Goal: Information Seeking & Learning: Learn about a topic

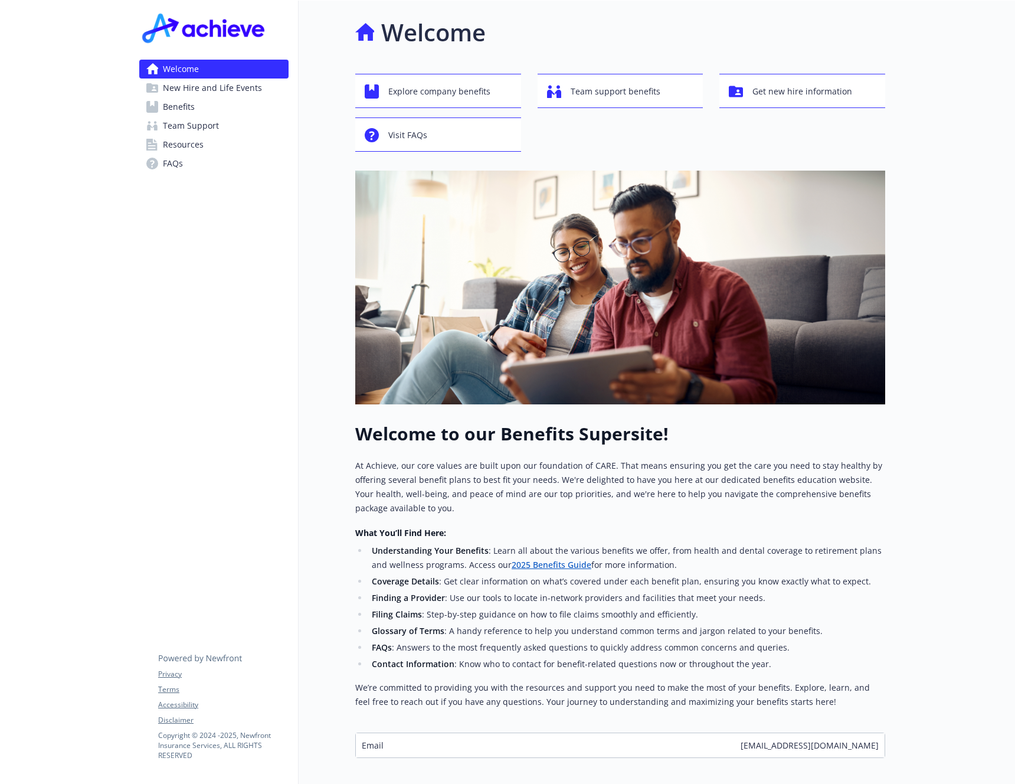
scroll to position [59, 0]
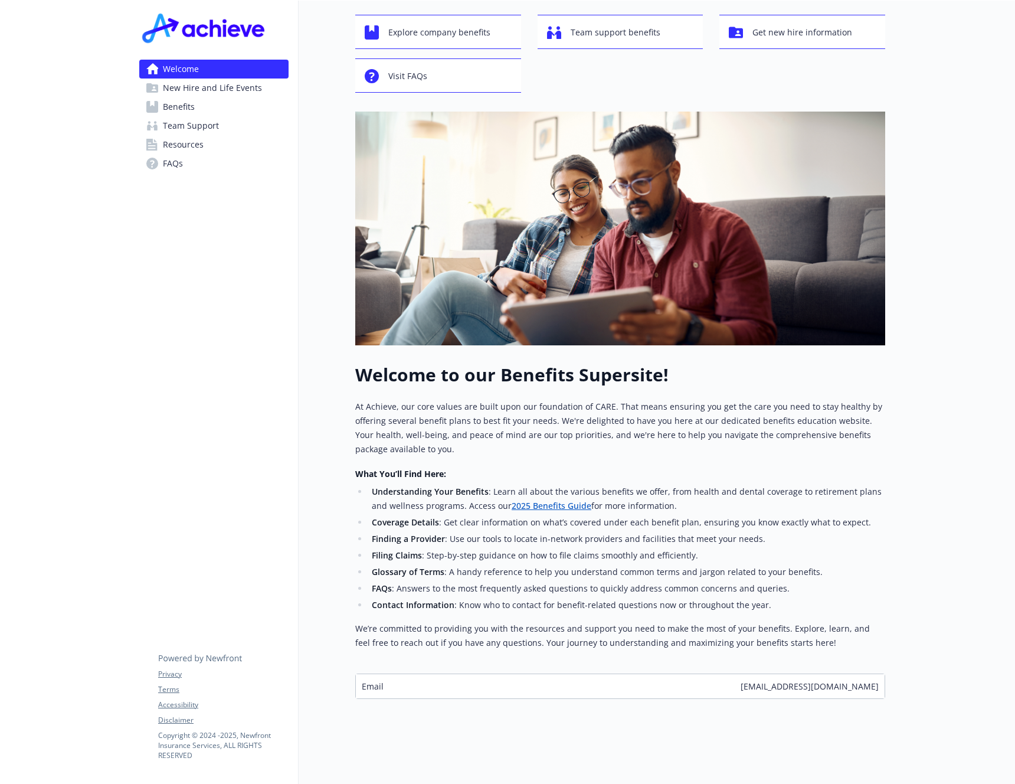
click at [206, 91] on span "New Hire and Life Events" at bounding box center [212, 87] width 99 height 19
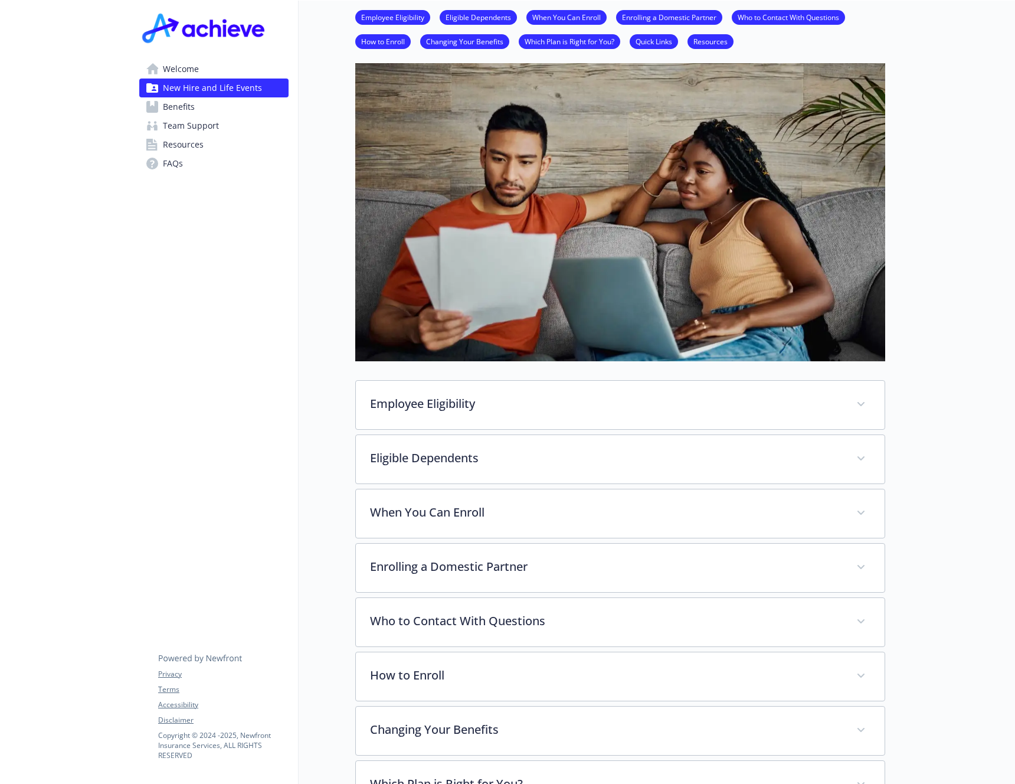
click at [204, 103] on link "Benefits" at bounding box center [213, 106] width 149 height 19
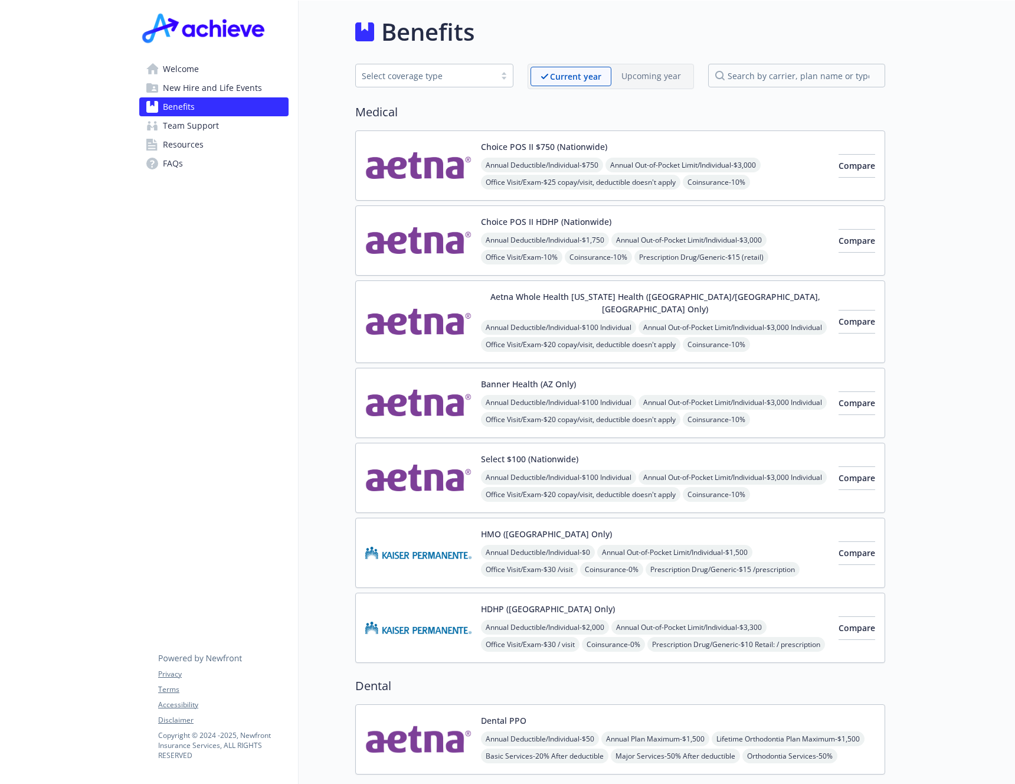
scroll to position [59, 0]
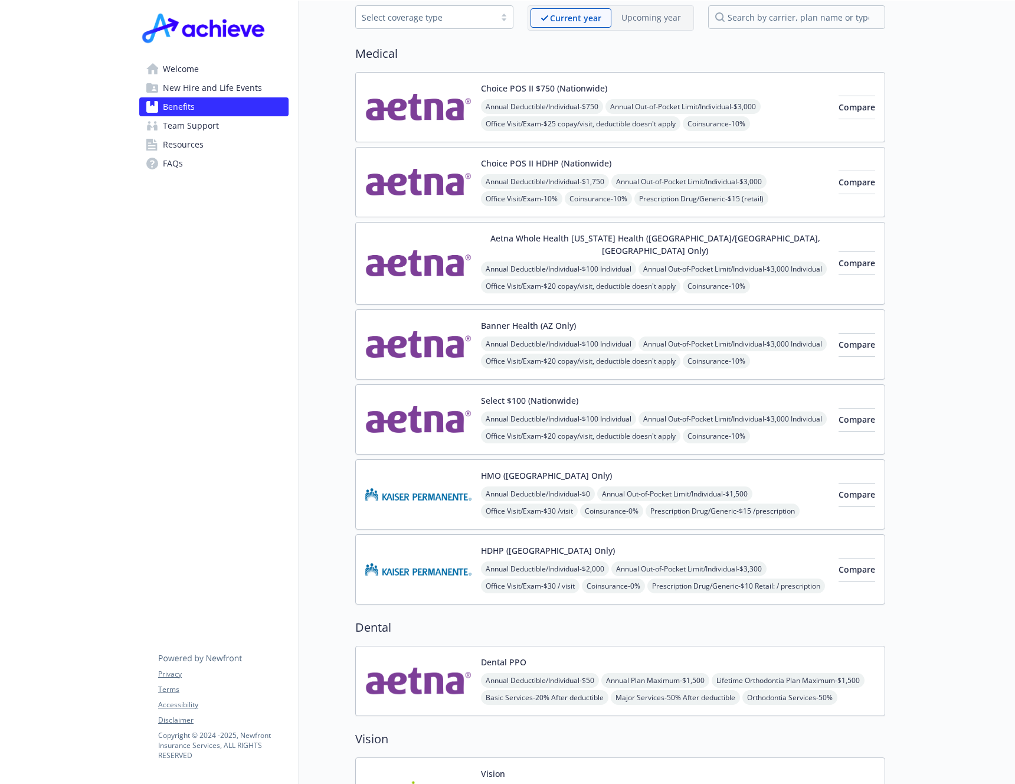
click at [767, 496] on div "Annual Deductible/Individual - $0 Annual Out-of-Pocket Limit/Individual - $1,50…" at bounding box center [655, 528] width 348 height 84
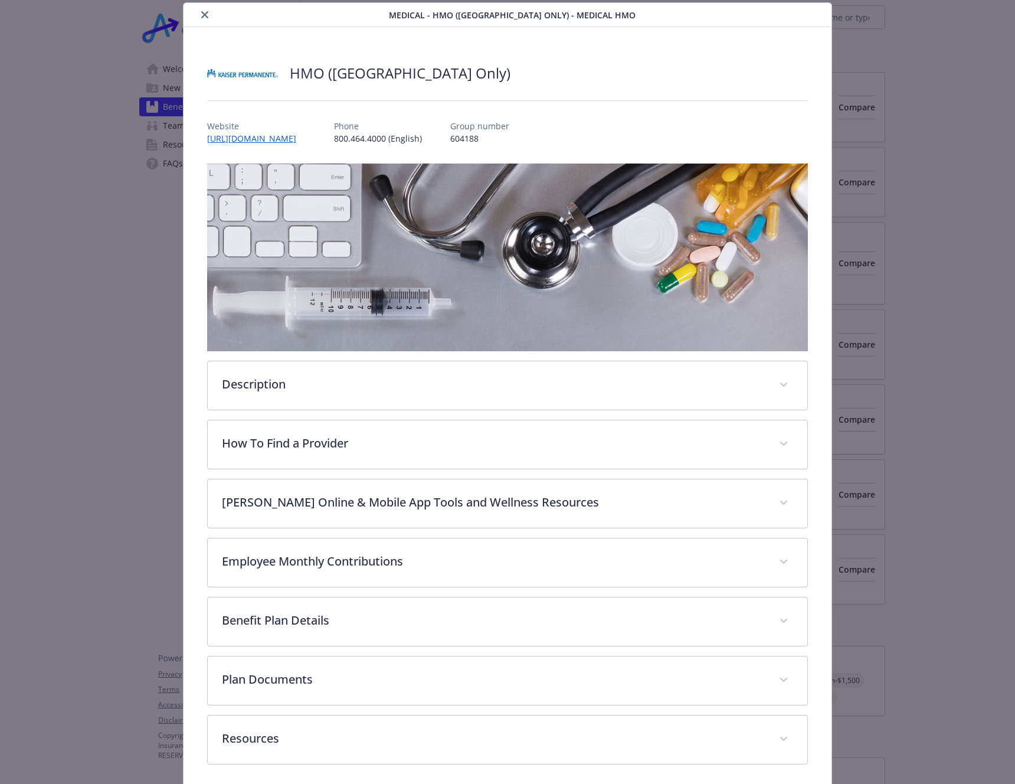
scroll to position [83, 0]
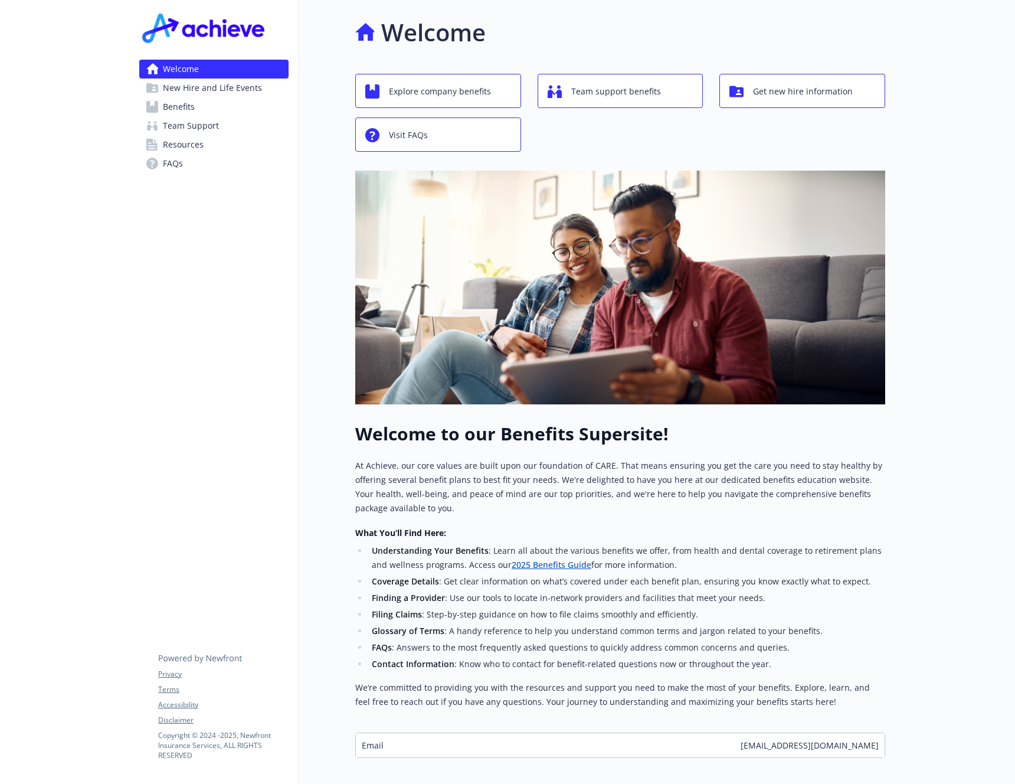
click at [191, 100] on span "Benefits" at bounding box center [179, 106] width 32 height 19
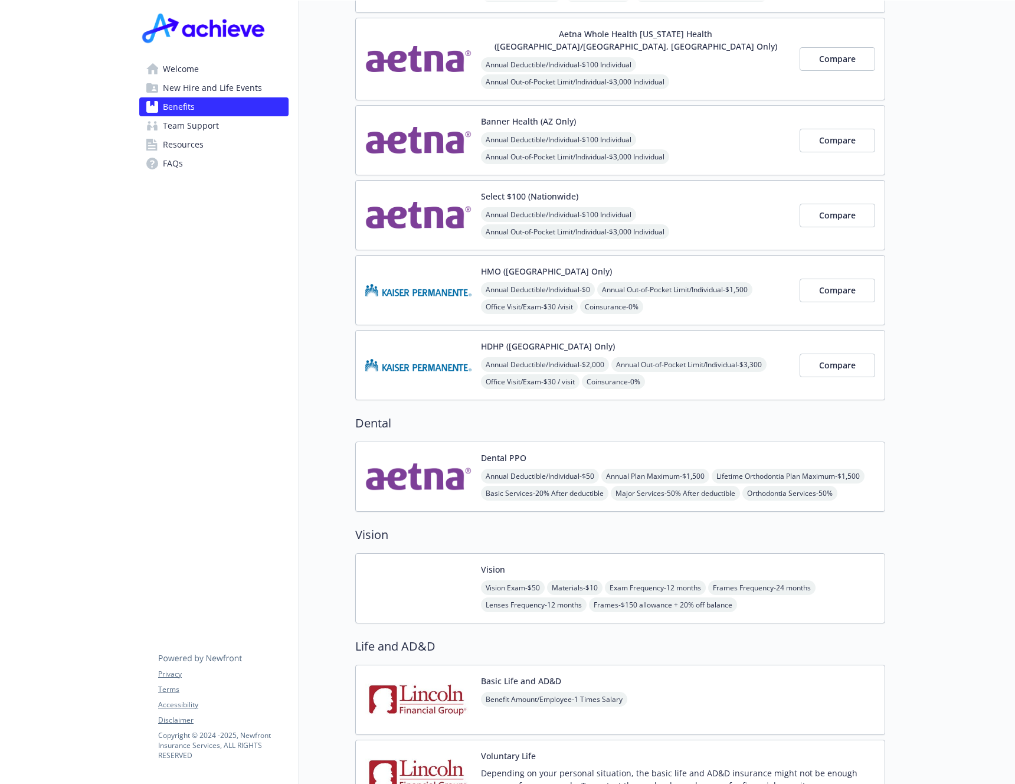
scroll to position [463, 0]
